Goal: Navigation & Orientation: Find specific page/section

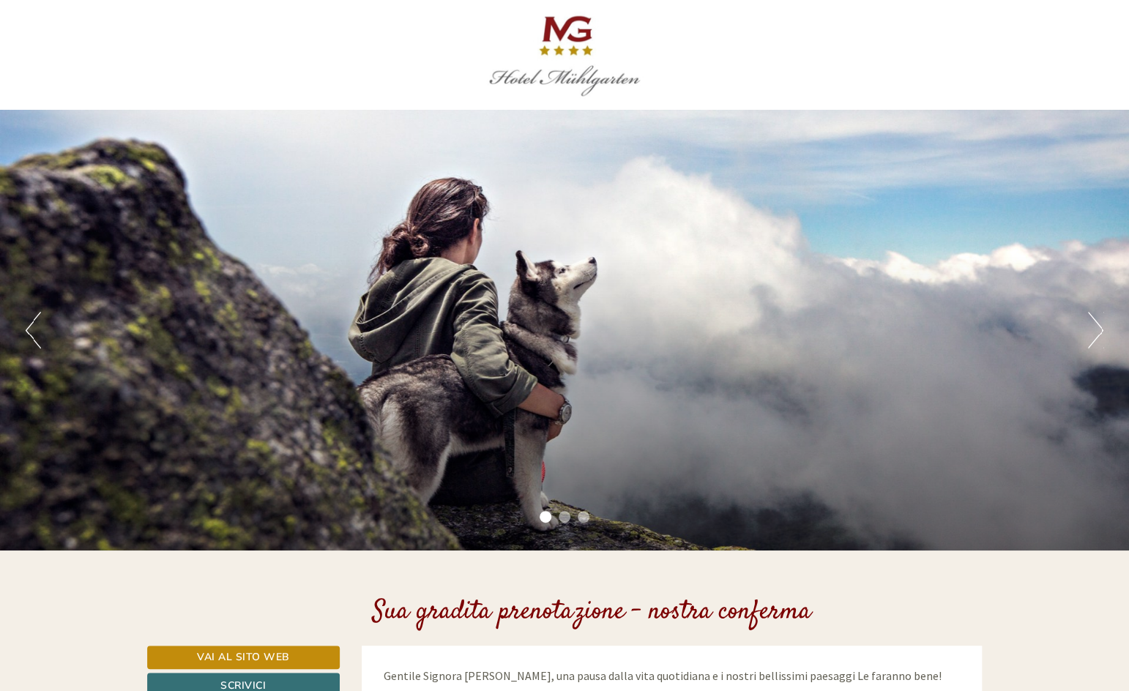
click at [957, 209] on div "Previous Next 1 2 3" at bounding box center [564, 330] width 1129 height 441
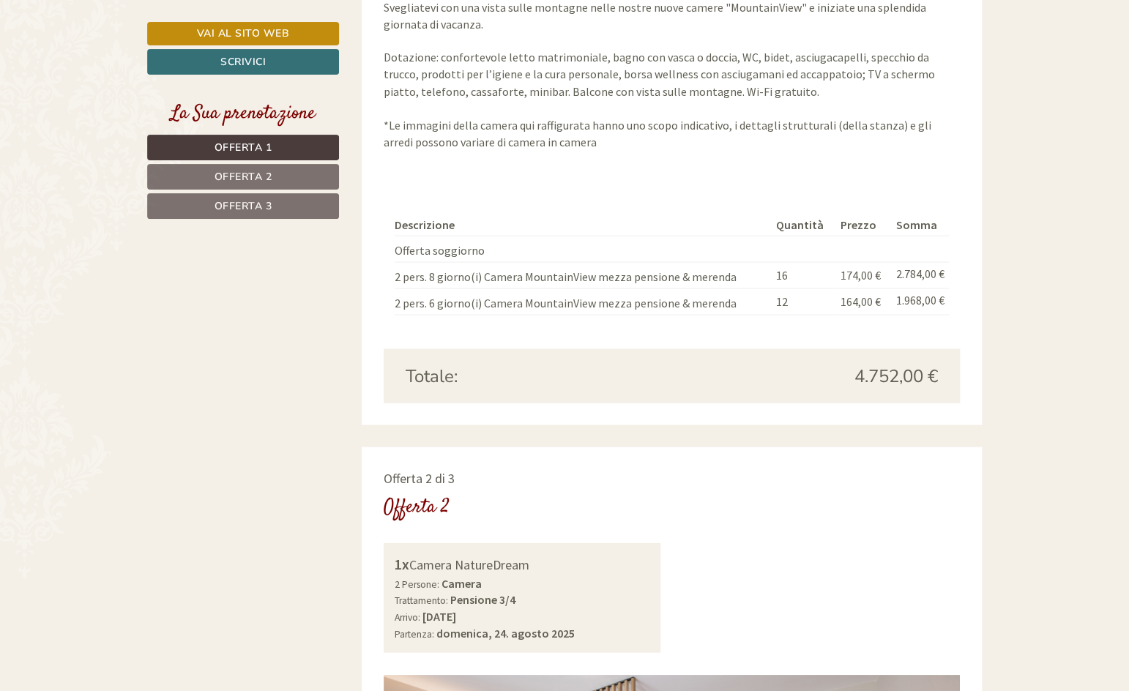
scroll to position [1333, 0]
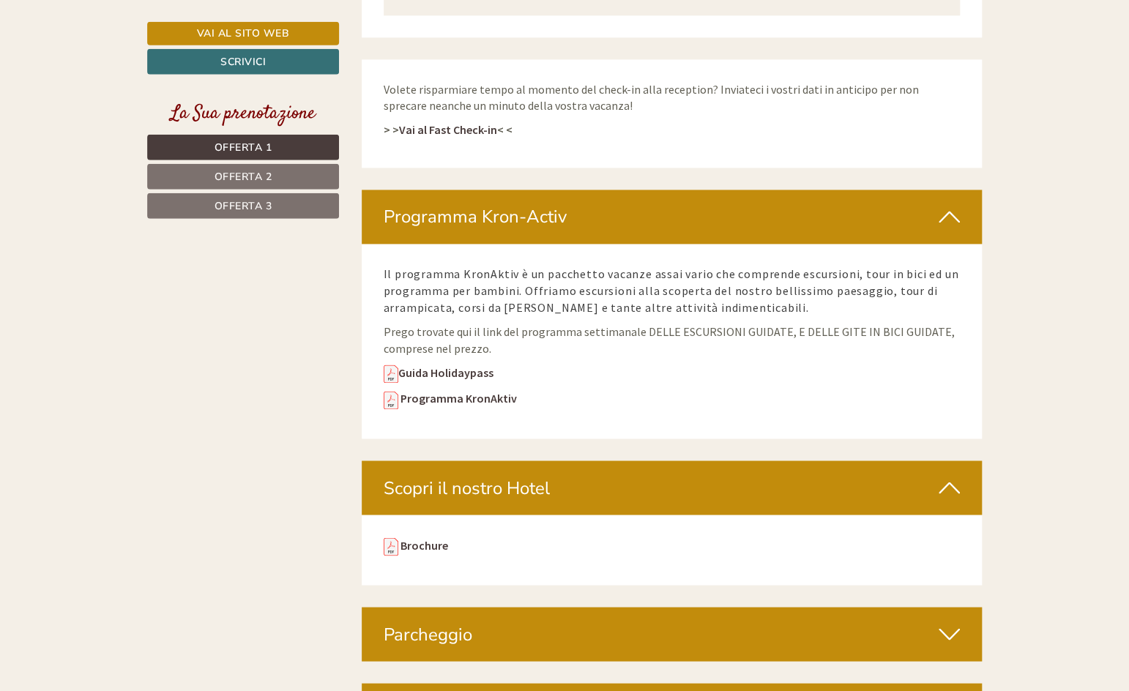
scroll to position [3733, 0]
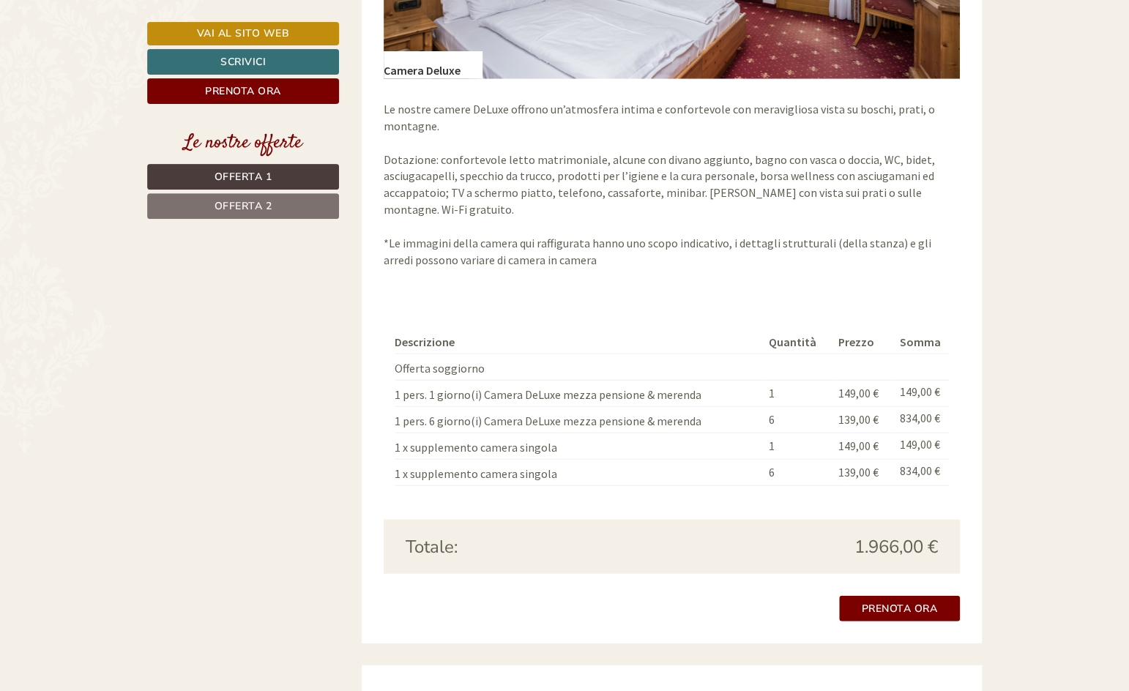
scroll to position [1455, 0]
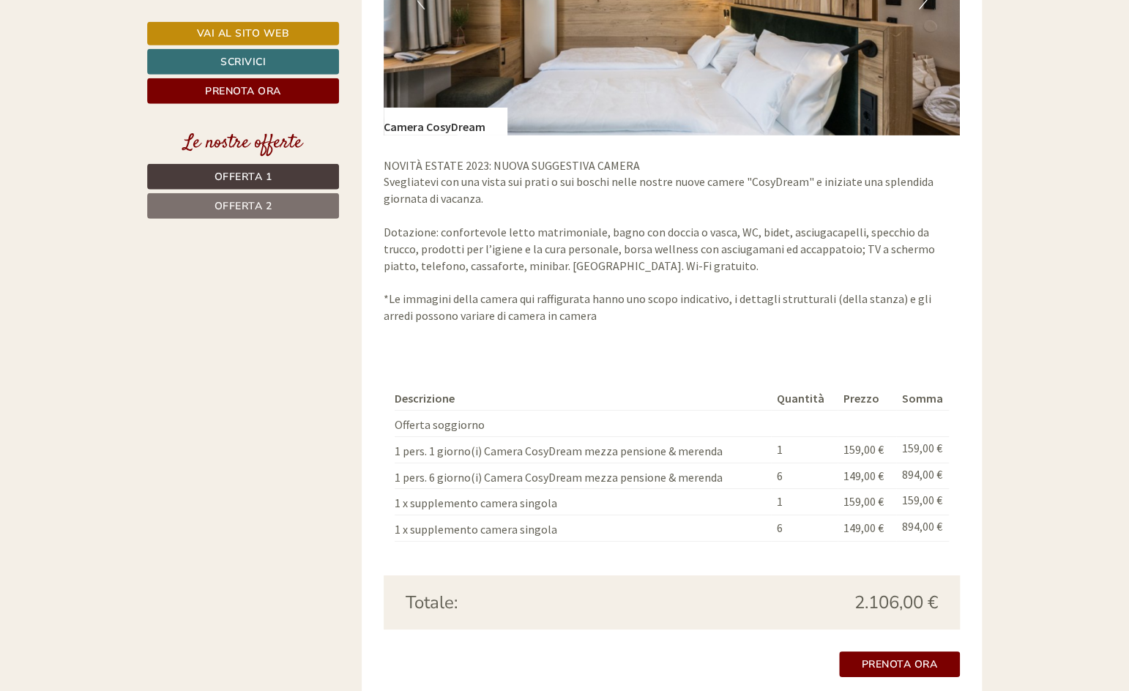
scroll to position [2350, 0]
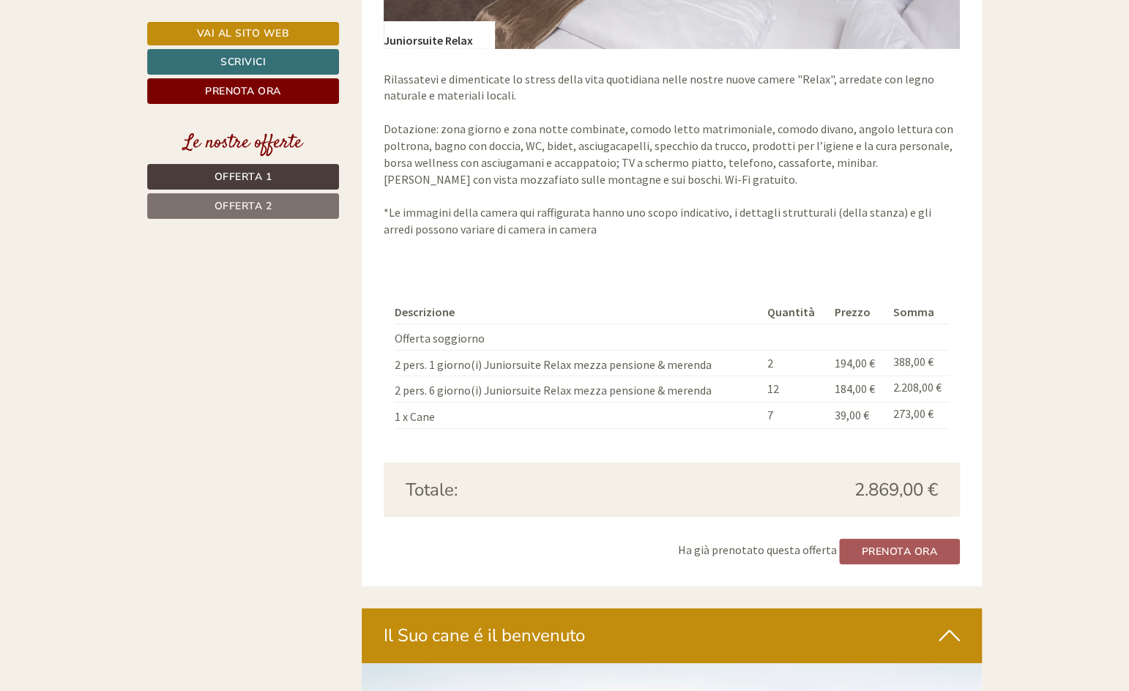
scroll to position [2616, 0]
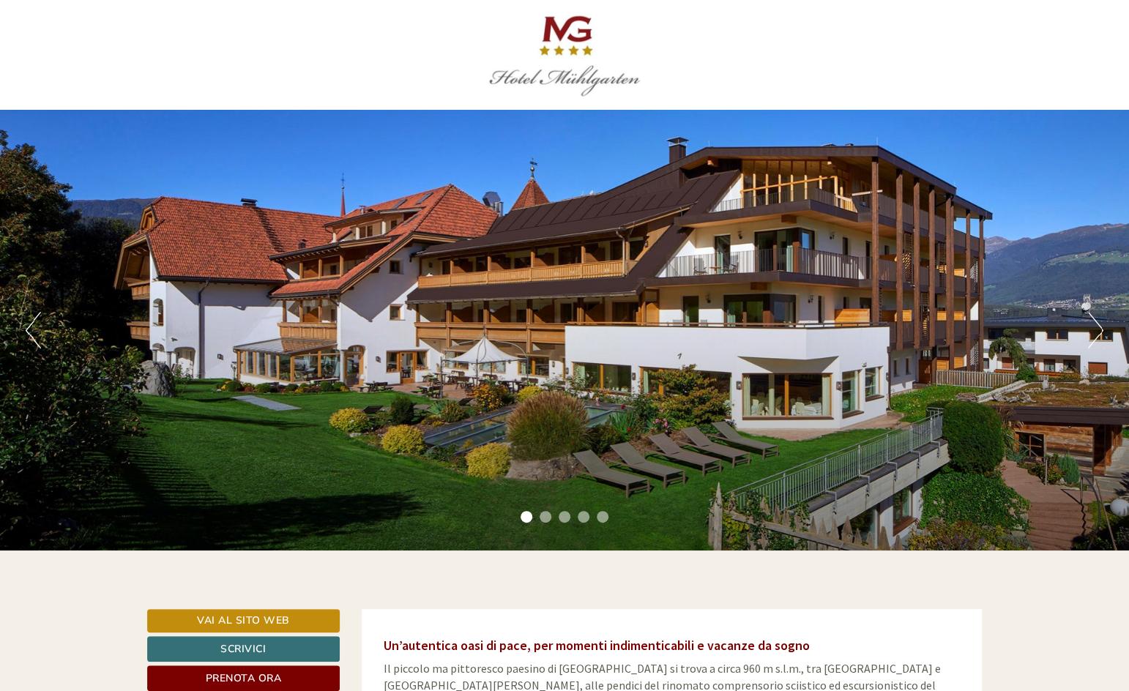
click at [1064, 276] on div "Previous Next 1 2 3 4 5" at bounding box center [564, 330] width 1129 height 441
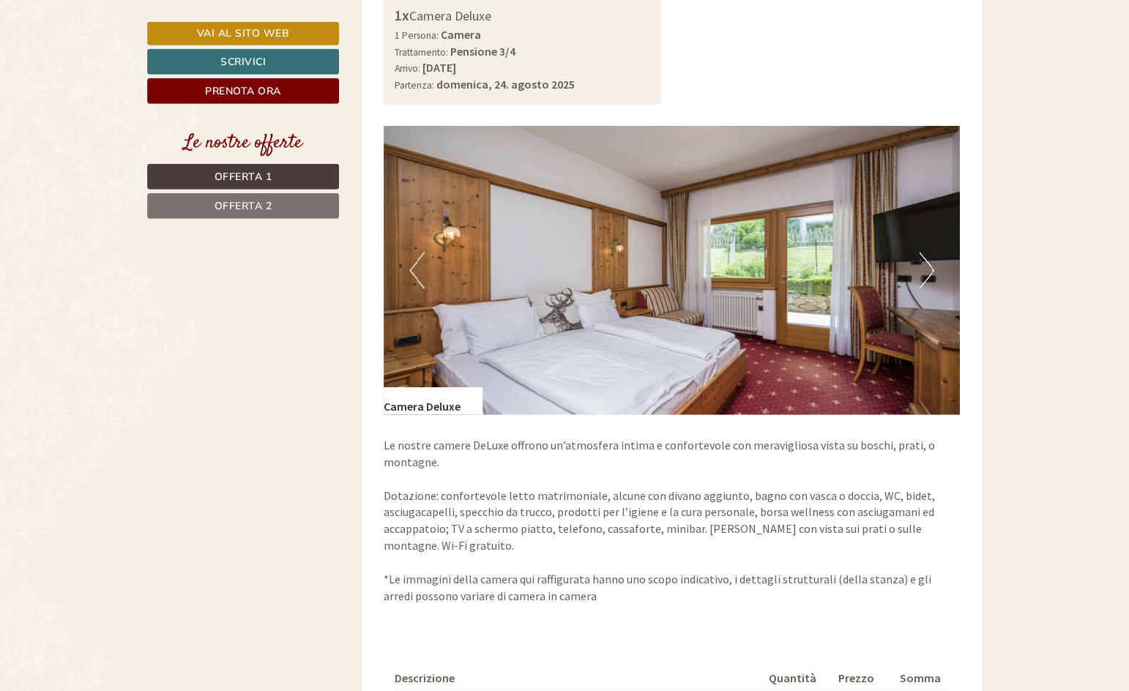
scroll to position [691, 0]
